Goal: Check status: Check status

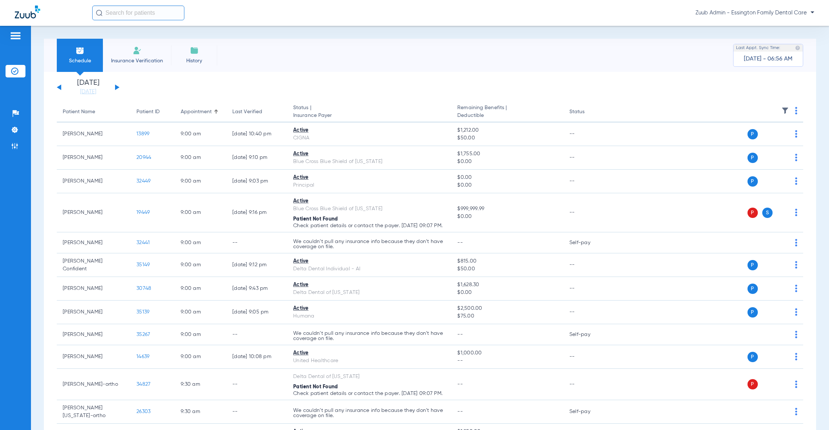
click at [168, 11] on input "text" at bounding box center [138, 13] width 92 height 15
paste input "26253"
type input "26253"
click at [170, 39] on td "[DATE]" at bounding box center [180, 39] width 21 height 10
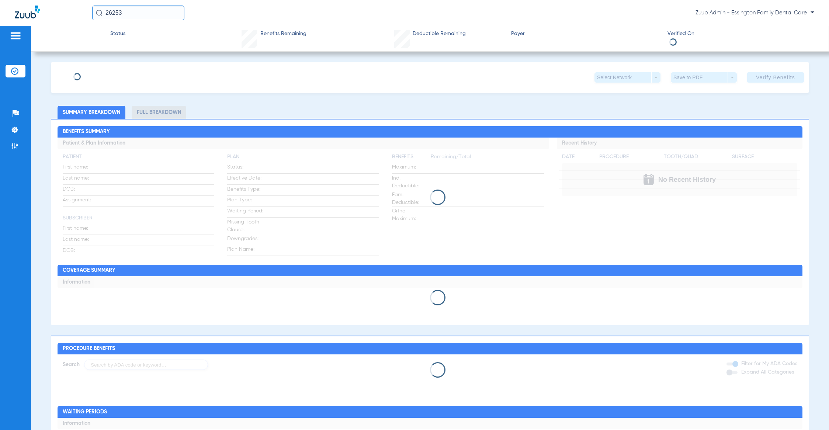
type input "[PERSON_NAME]"
type input "Konodi"
type input "[DATE]"
type input "08025663374"
type input "41473"
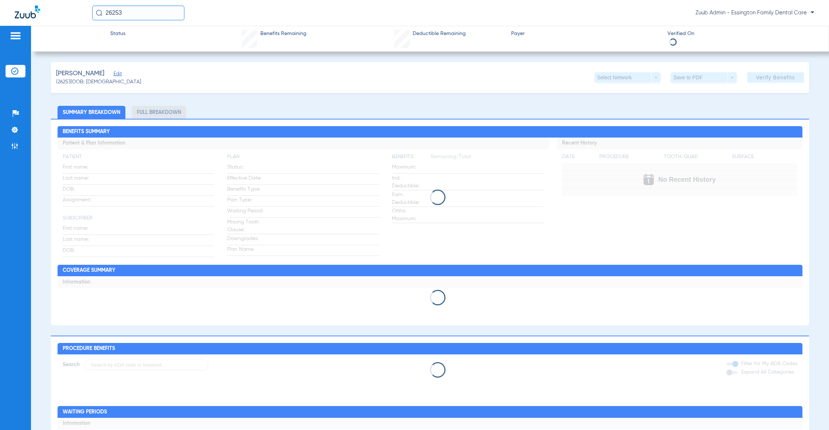
click at [114, 72] on span "Edit" at bounding box center [117, 74] width 7 height 7
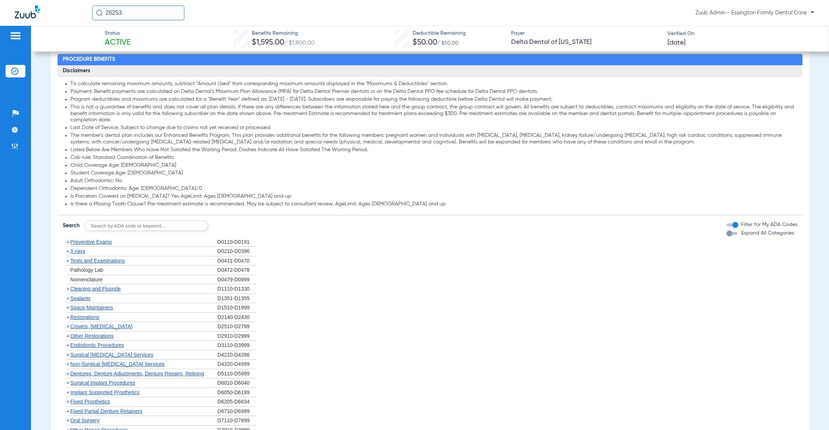
scroll to position [585, 0]
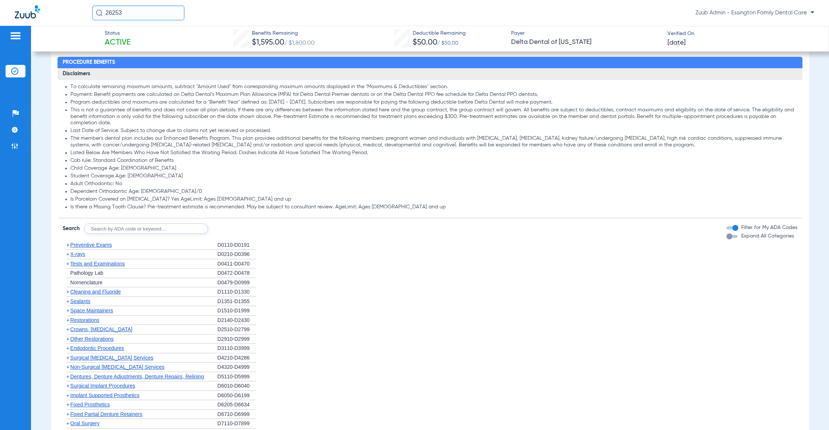
click at [75, 257] on span "X-rays" at bounding box center [77, 254] width 15 height 6
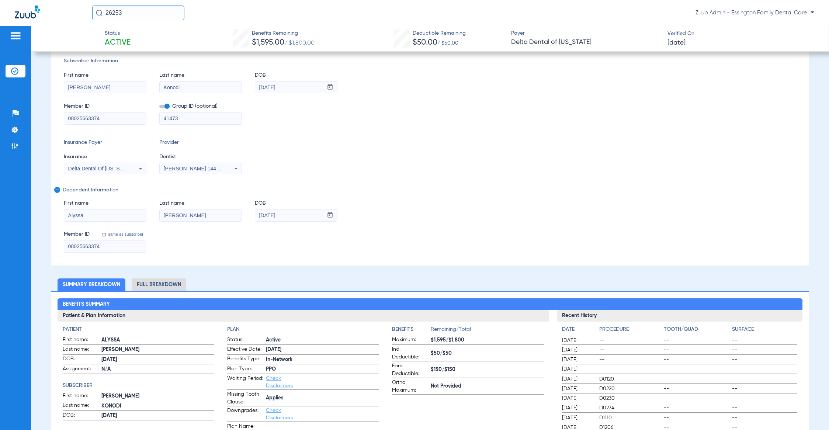
scroll to position [0, 0]
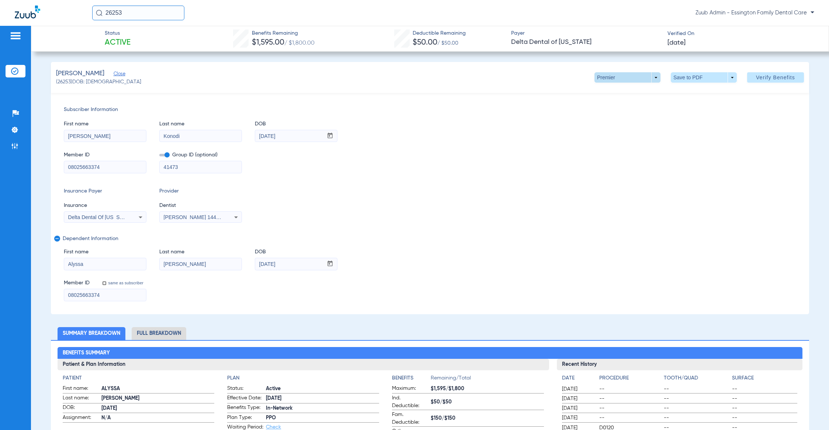
click at [626, 73] on span at bounding box center [628, 78] width 18 height 18
click at [611, 95] on button "PPO" at bounding box center [611, 92] width 46 height 15
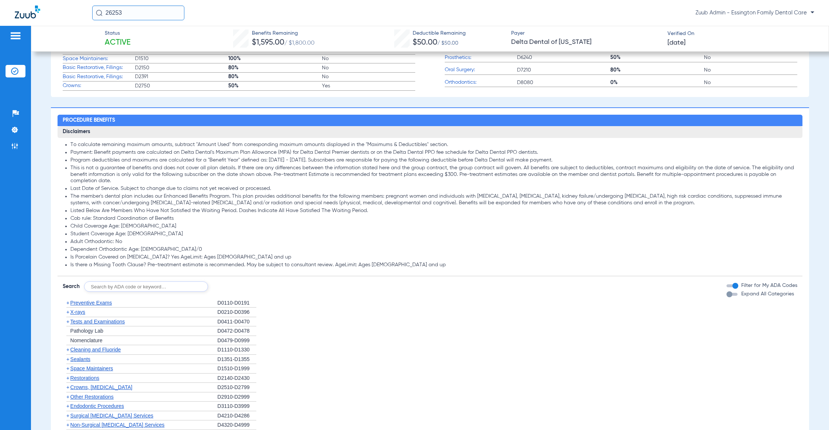
scroll to position [535, 0]
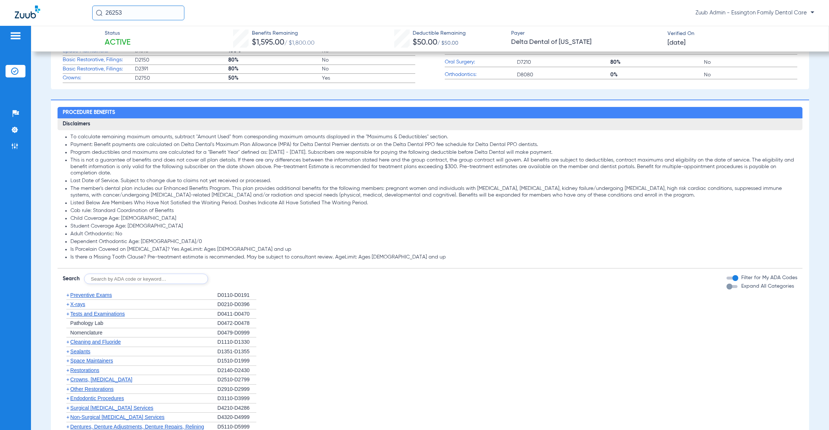
click at [83, 306] on span "X-rays" at bounding box center [77, 304] width 15 height 6
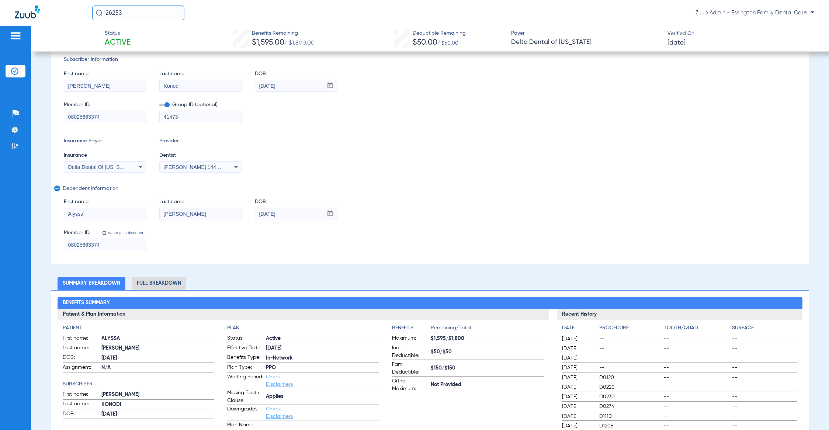
scroll to position [0, 0]
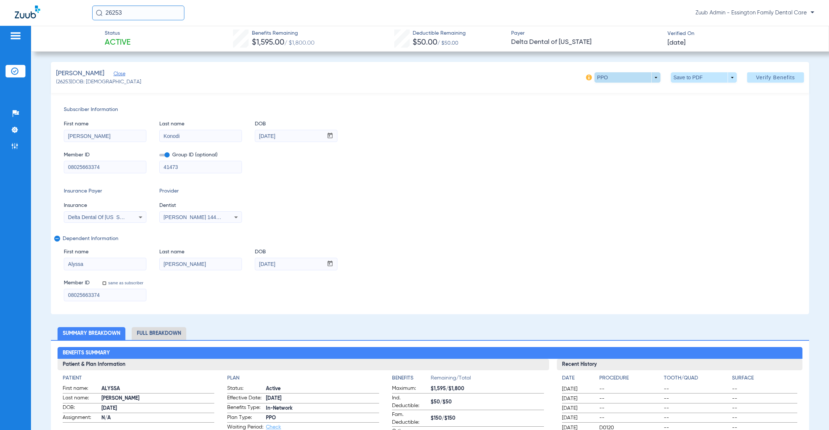
click at [632, 72] on span at bounding box center [628, 77] width 66 height 10
click at [604, 125] on button "Out of Network" at bounding box center [611, 121] width 46 height 15
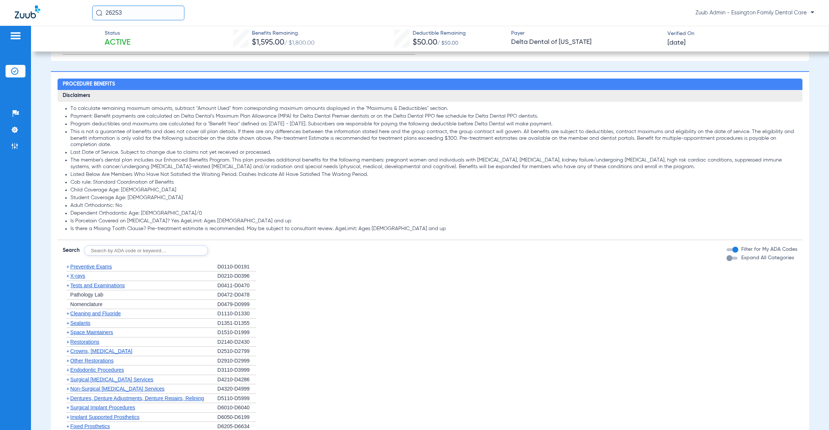
scroll to position [593, 0]
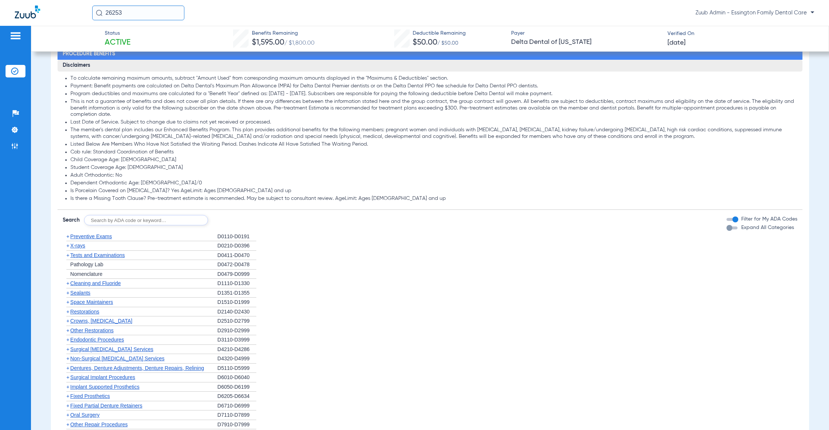
click at [75, 247] on span "X-rays" at bounding box center [77, 246] width 15 height 6
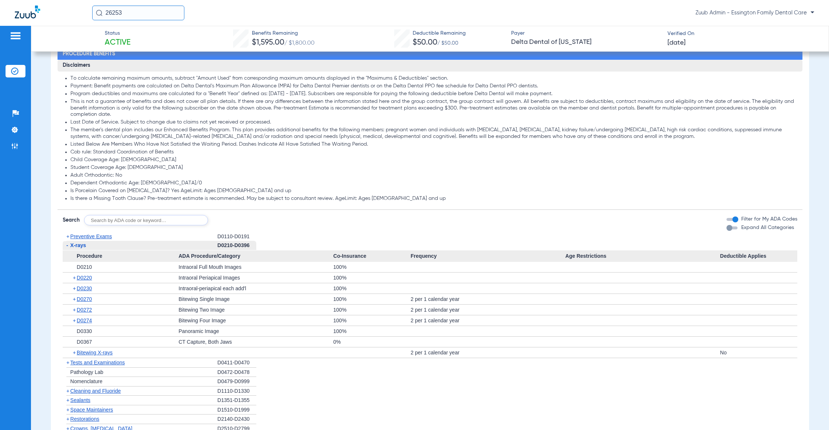
scroll to position [0, 0]
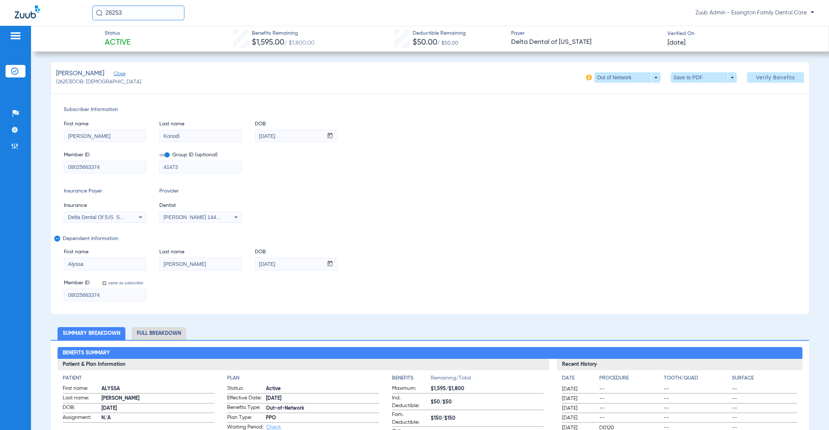
click at [130, 13] on input "26253" at bounding box center [138, 13] width 92 height 15
click at [133, 37] on td "[PERSON_NAME]" at bounding box center [121, 39] width 59 height 10
click at [15, 69] on img at bounding box center [14, 71] width 7 height 7
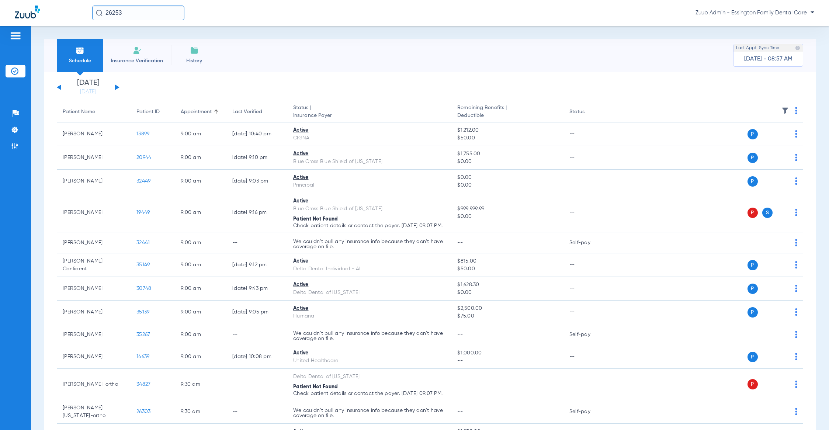
click at [146, 13] on input "26253" at bounding box center [138, 13] width 92 height 15
click at [133, 37] on td "[PERSON_NAME]" at bounding box center [121, 39] width 59 height 10
